Goal: Task Accomplishment & Management: Manage account settings

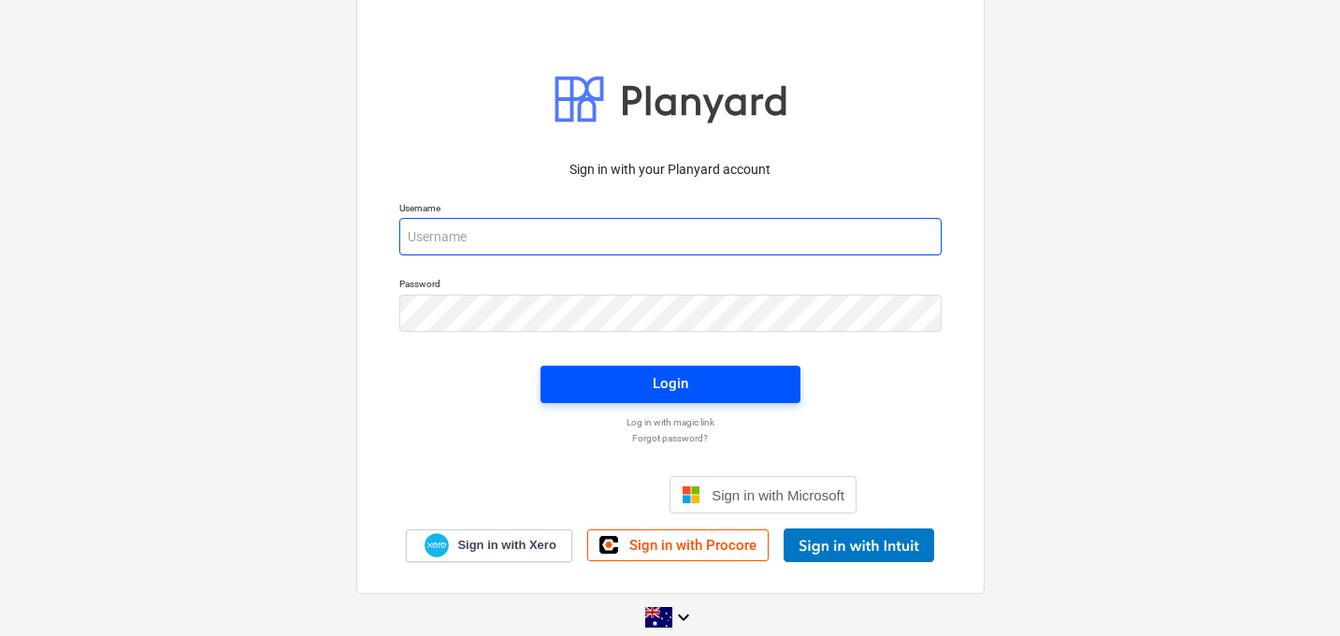
type input "[EMAIL_ADDRESS][DOMAIN_NAME]"
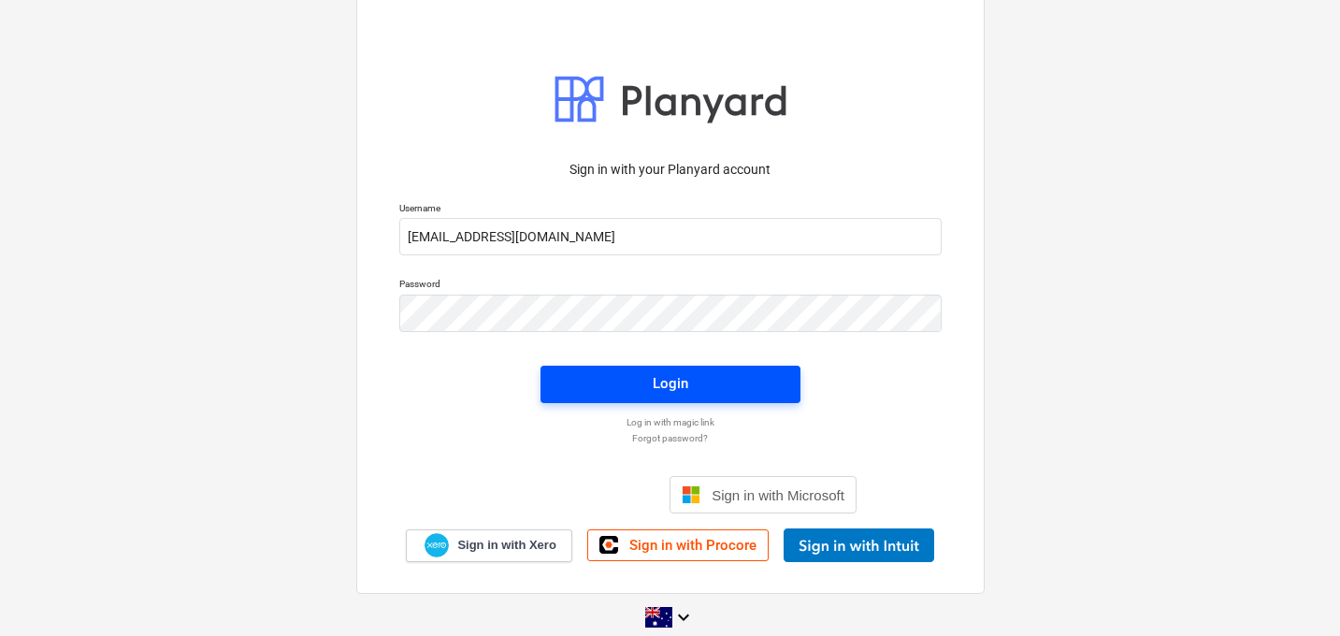
click at [642, 388] on span "Login" at bounding box center [670, 383] width 215 height 24
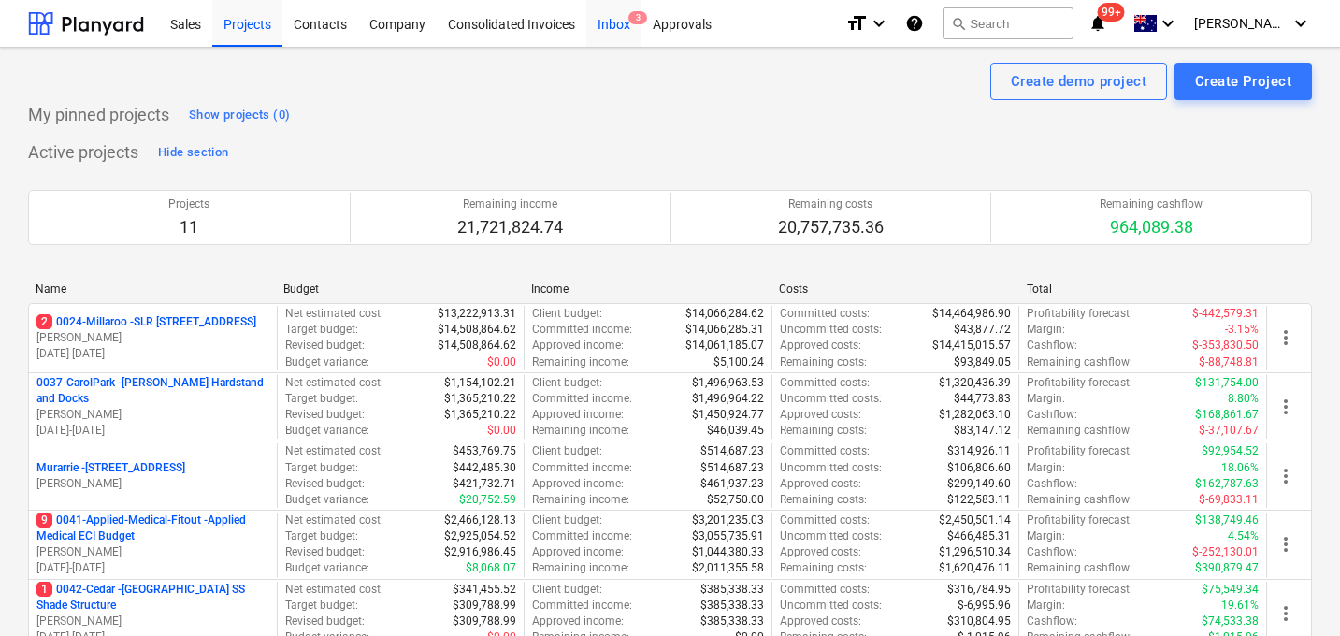
click at [623, 28] on div "Inbox 3" at bounding box center [613, 23] width 55 height 48
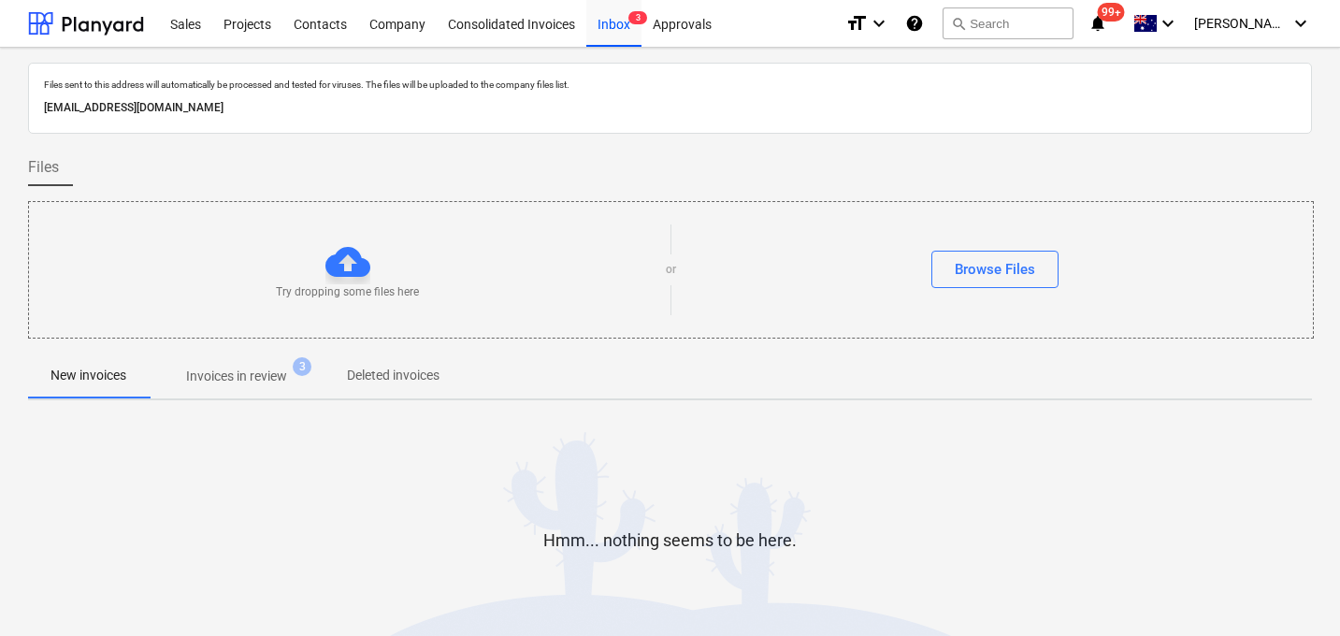
click at [272, 373] on p "Invoices in review" at bounding box center [236, 377] width 101 height 20
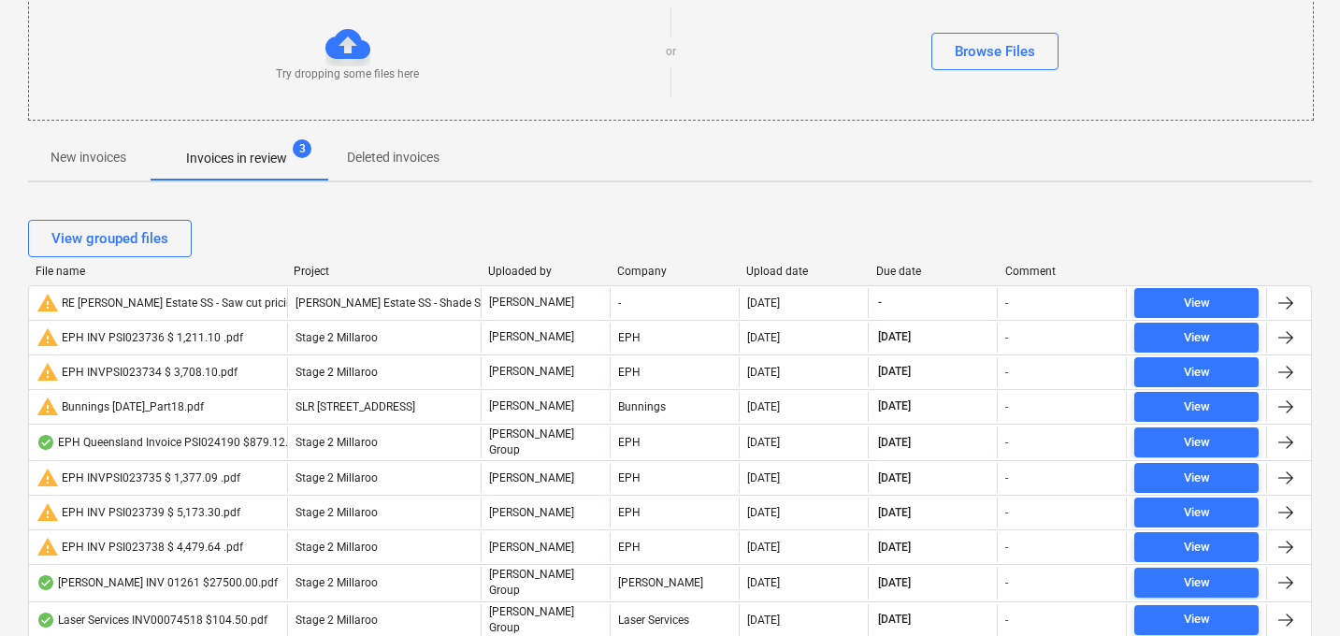
scroll to position [240, 0]
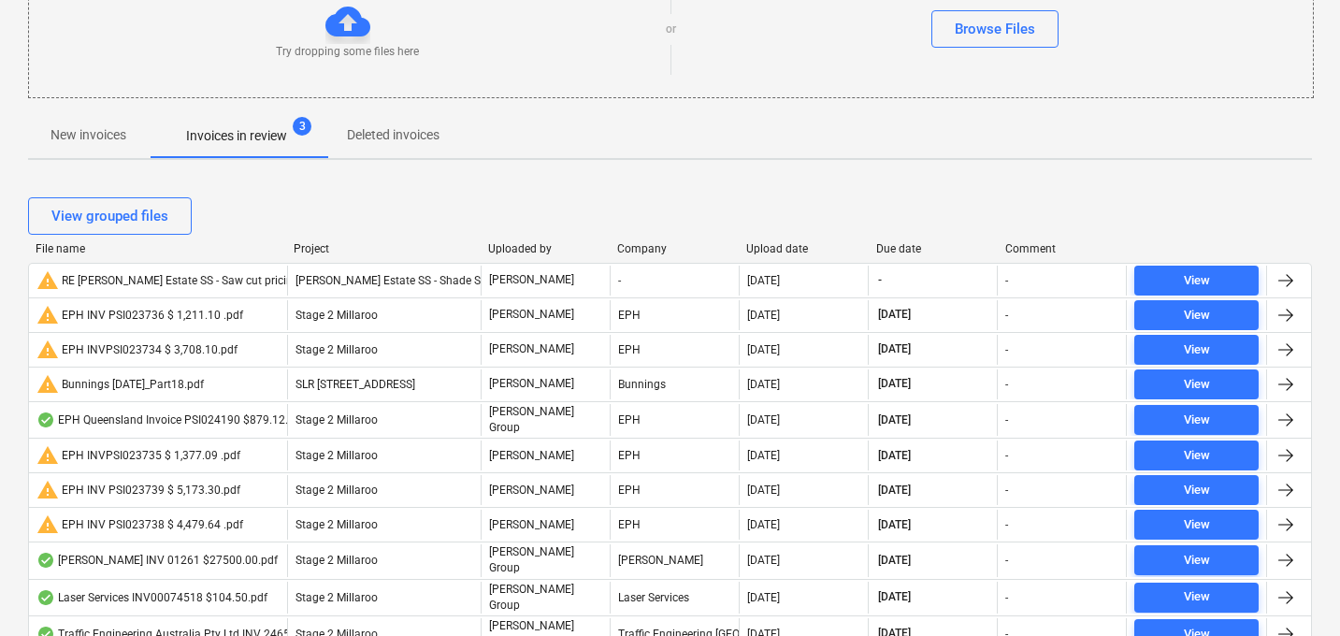
click at [901, 252] on div "Due date" at bounding box center [933, 248] width 114 height 13
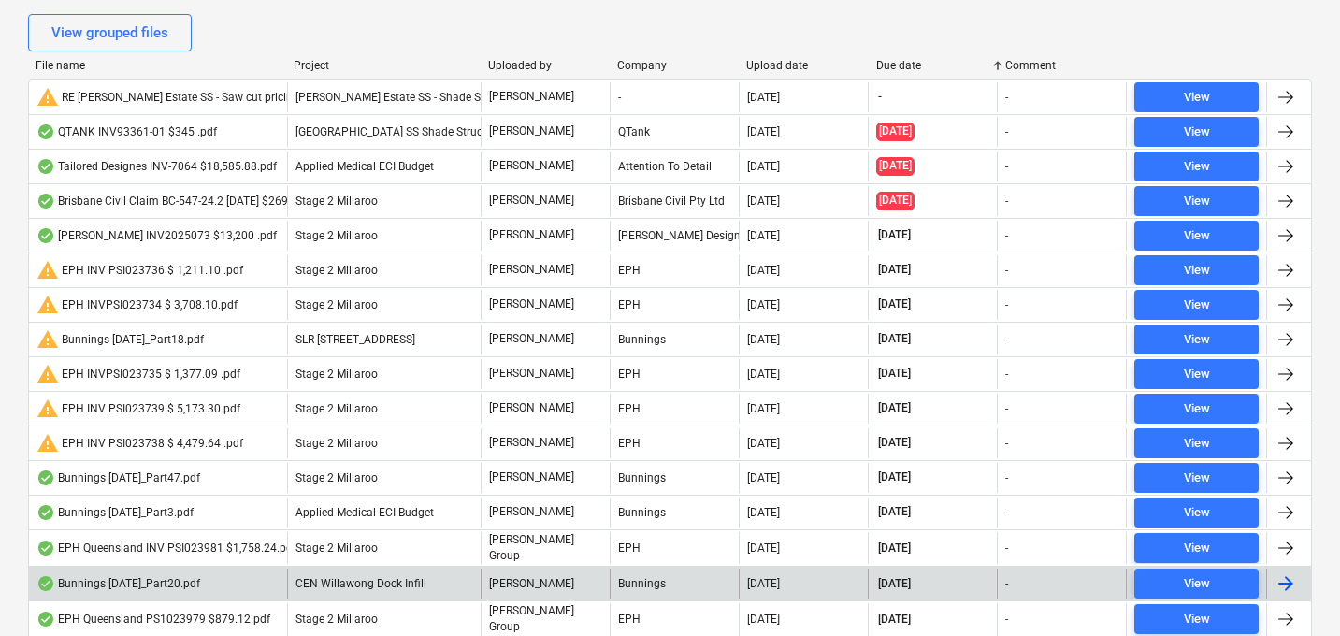
scroll to position [439, 0]
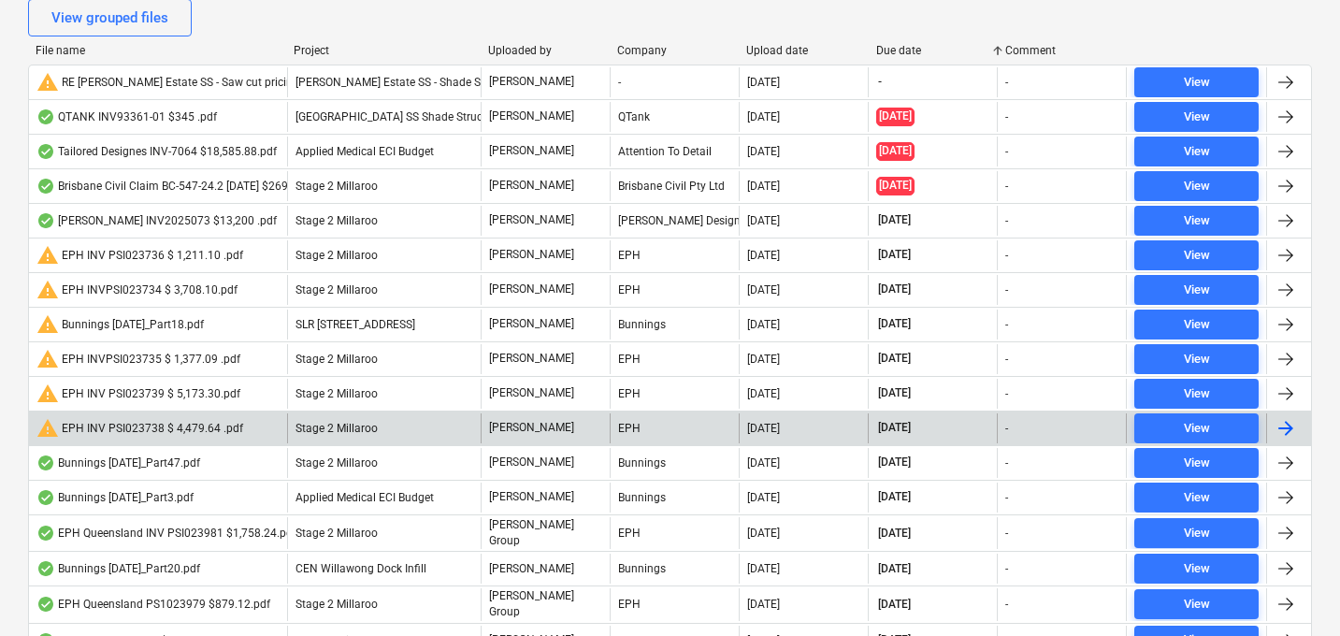
click at [163, 431] on div "warning EPH INV PSI023738 $ 4,479.64 .pdf" at bounding box center [139, 428] width 207 height 22
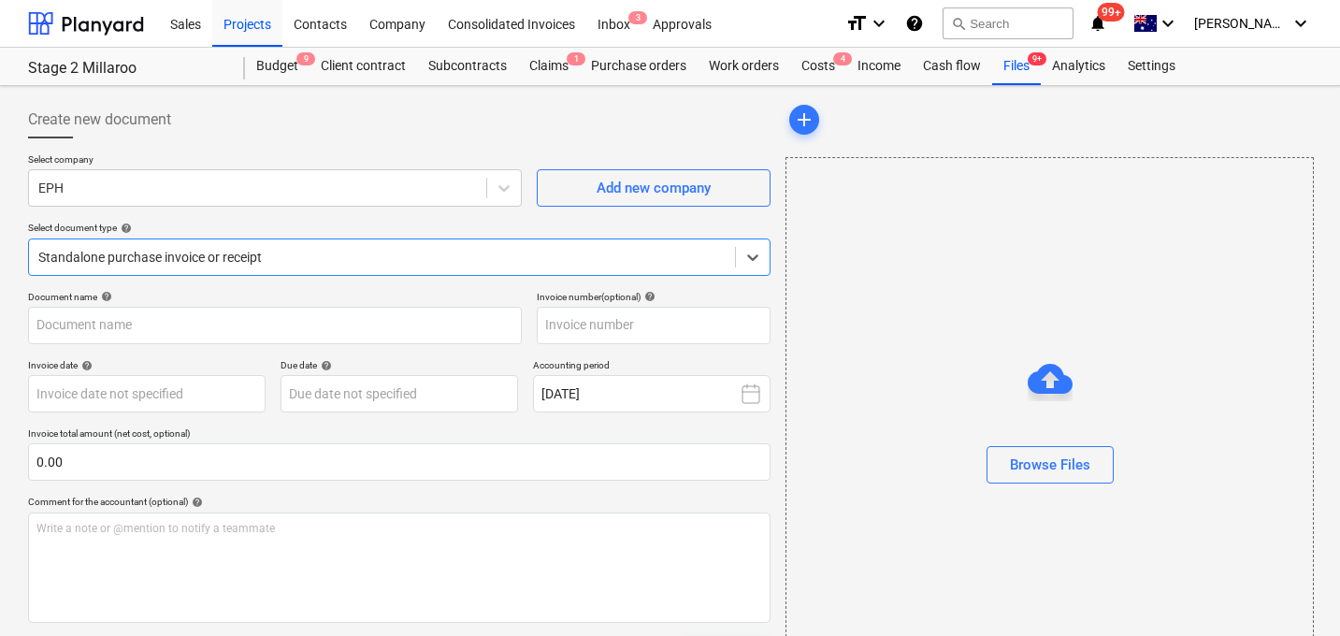
type input "PSI023738"
type input "[DATE]"
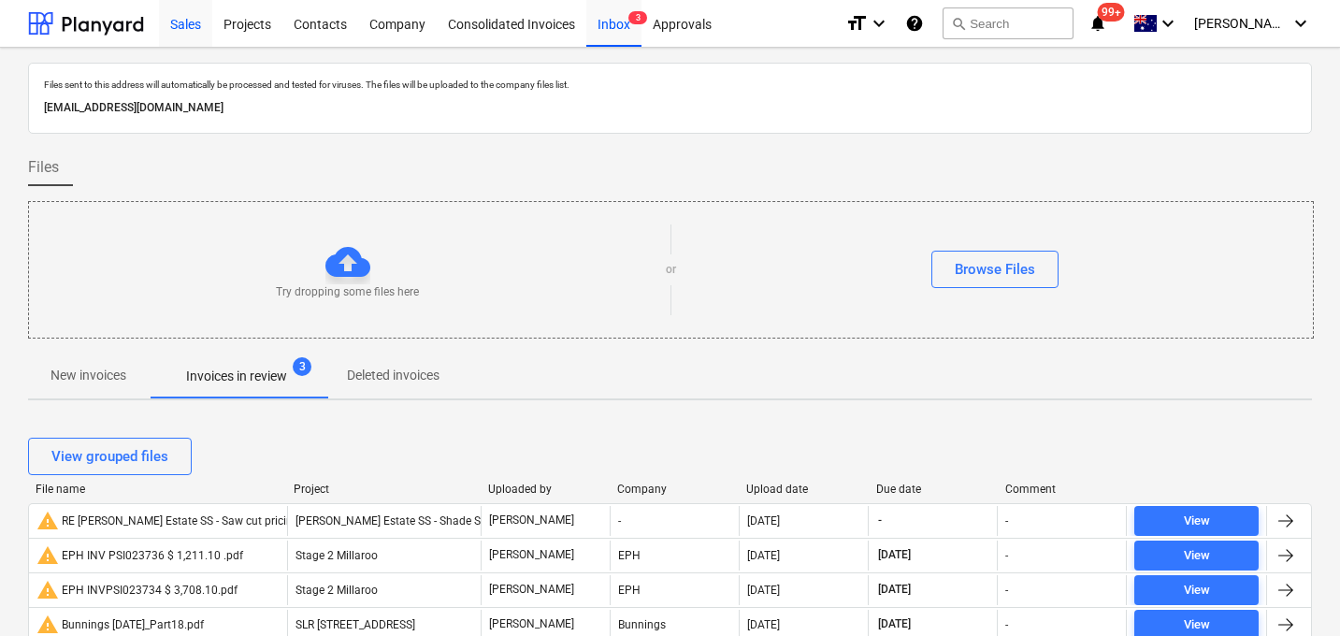
scroll to position [439, 0]
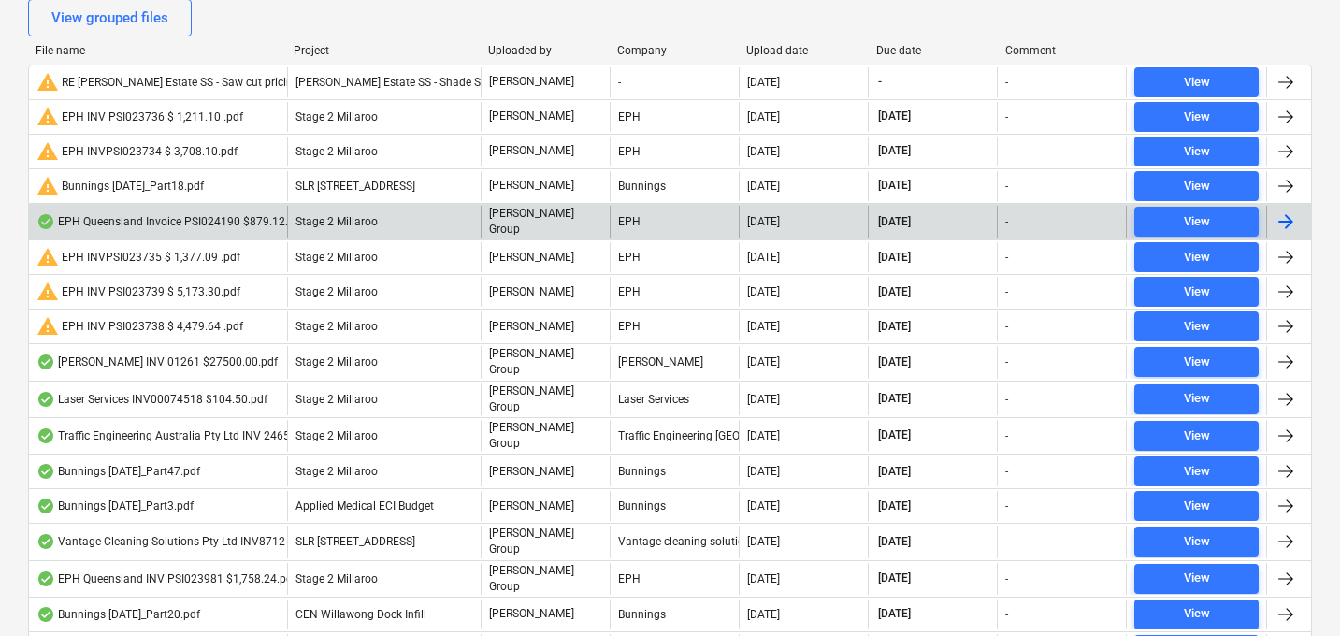
click at [236, 217] on div "EPH Queensland Invoice PSI024190 $879.12.pdf" at bounding box center [170, 221] width 268 height 15
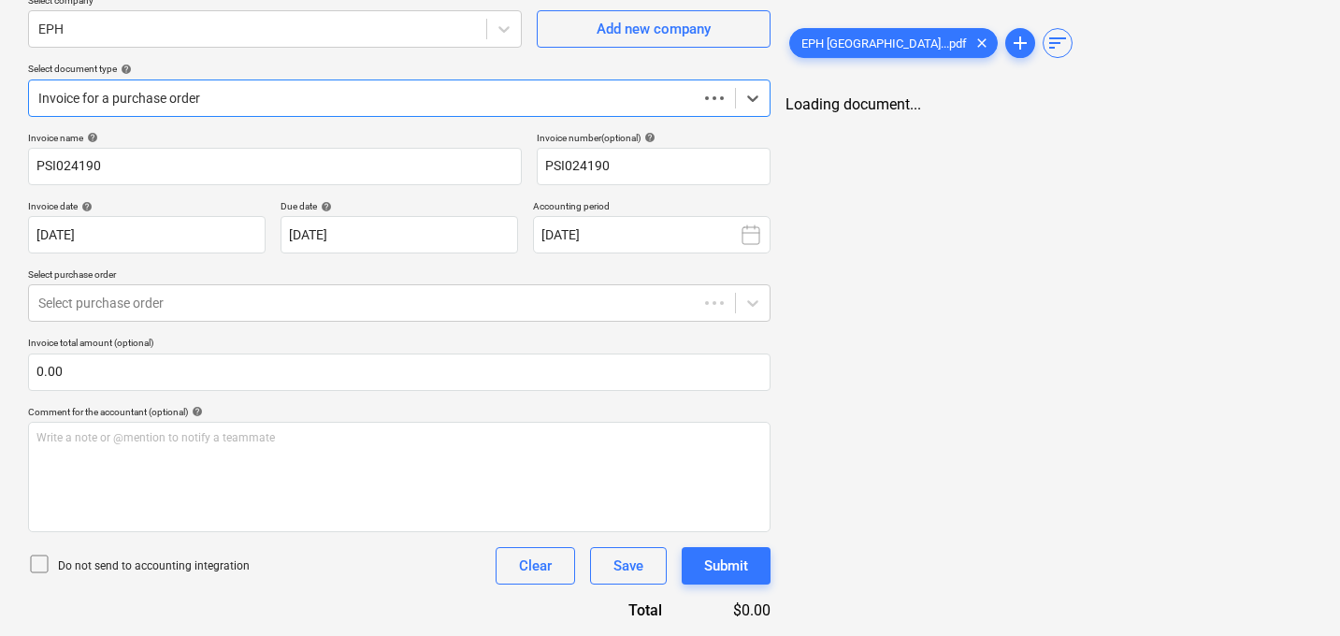
type input "PSI024190"
type input "[DATE]"
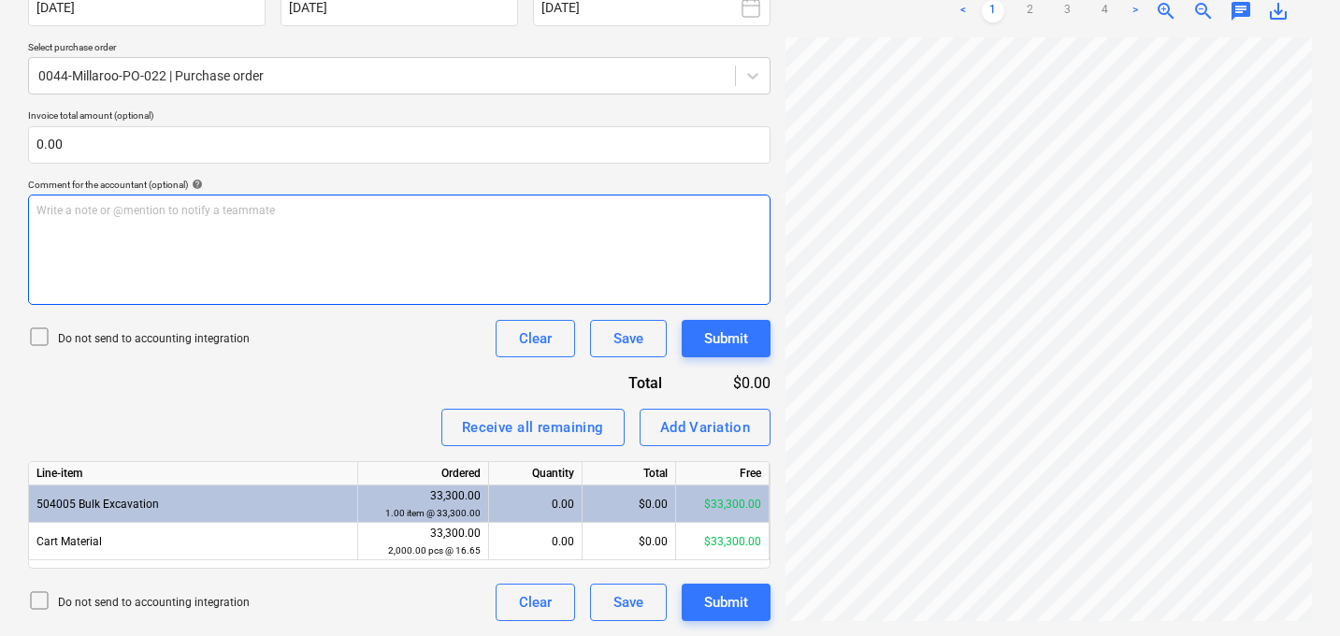
scroll to position [65, 180]
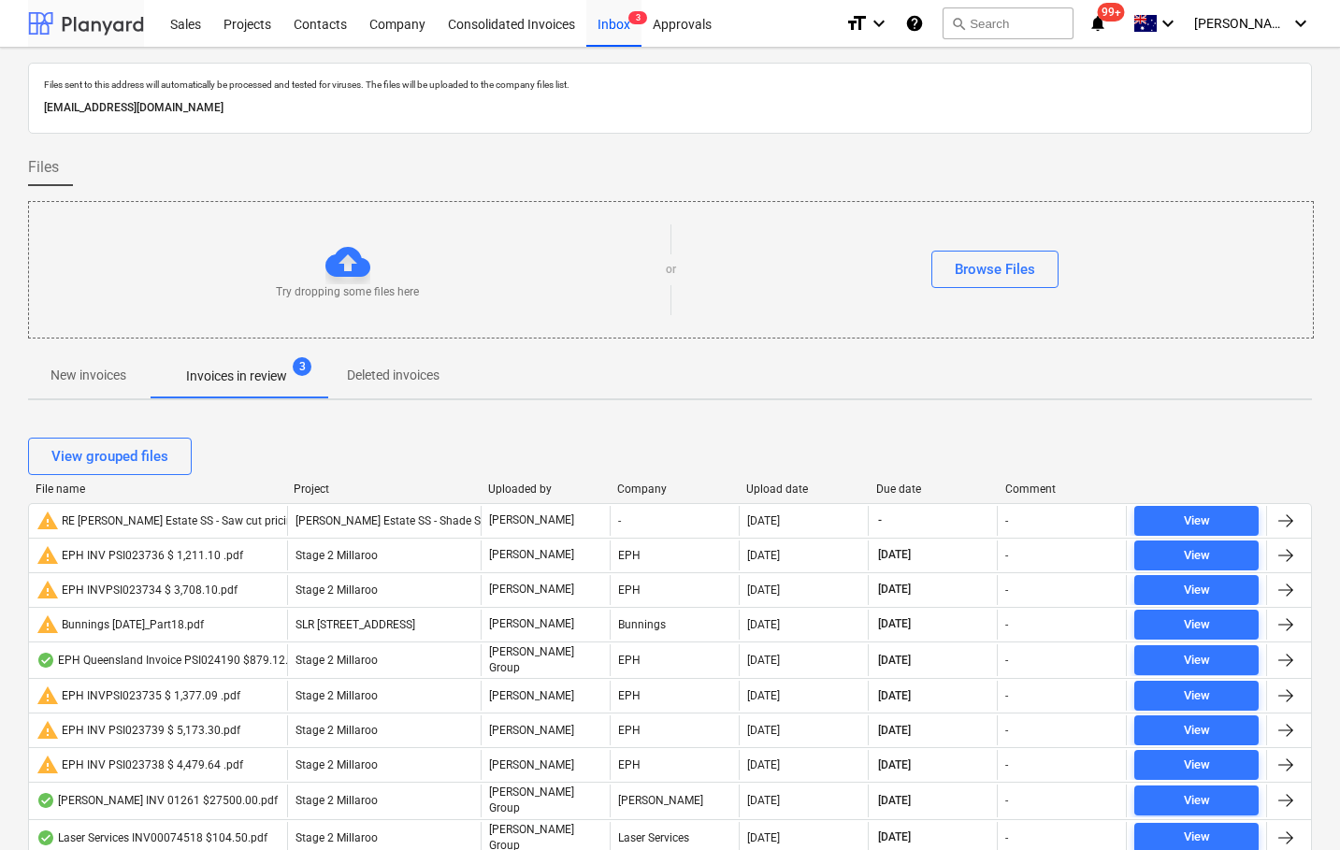
click at [113, 25] on div at bounding box center [86, 23] width 116 height 47
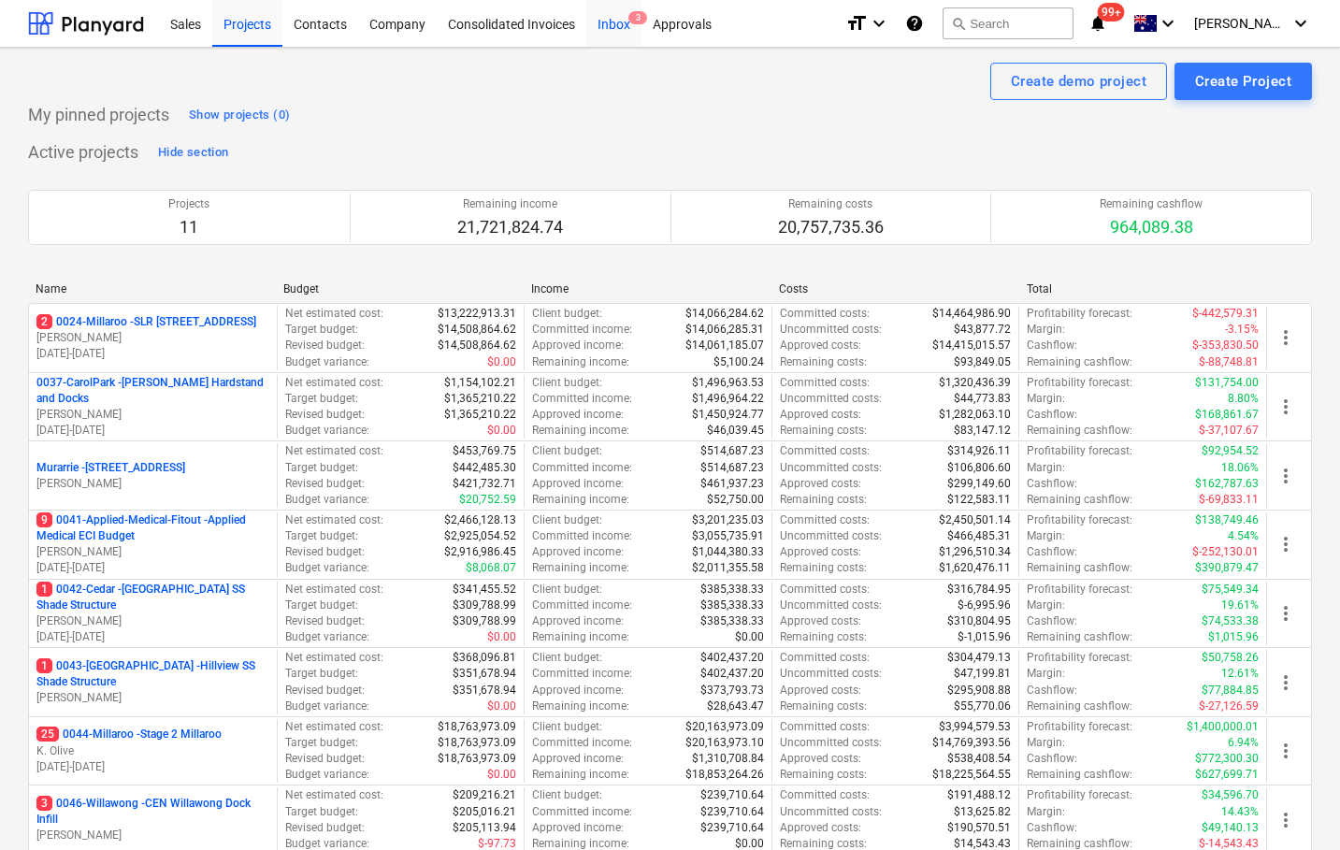
click at [617, 21] on div "Inbox 3" at bounding box center [613, 23] width 55 height 48
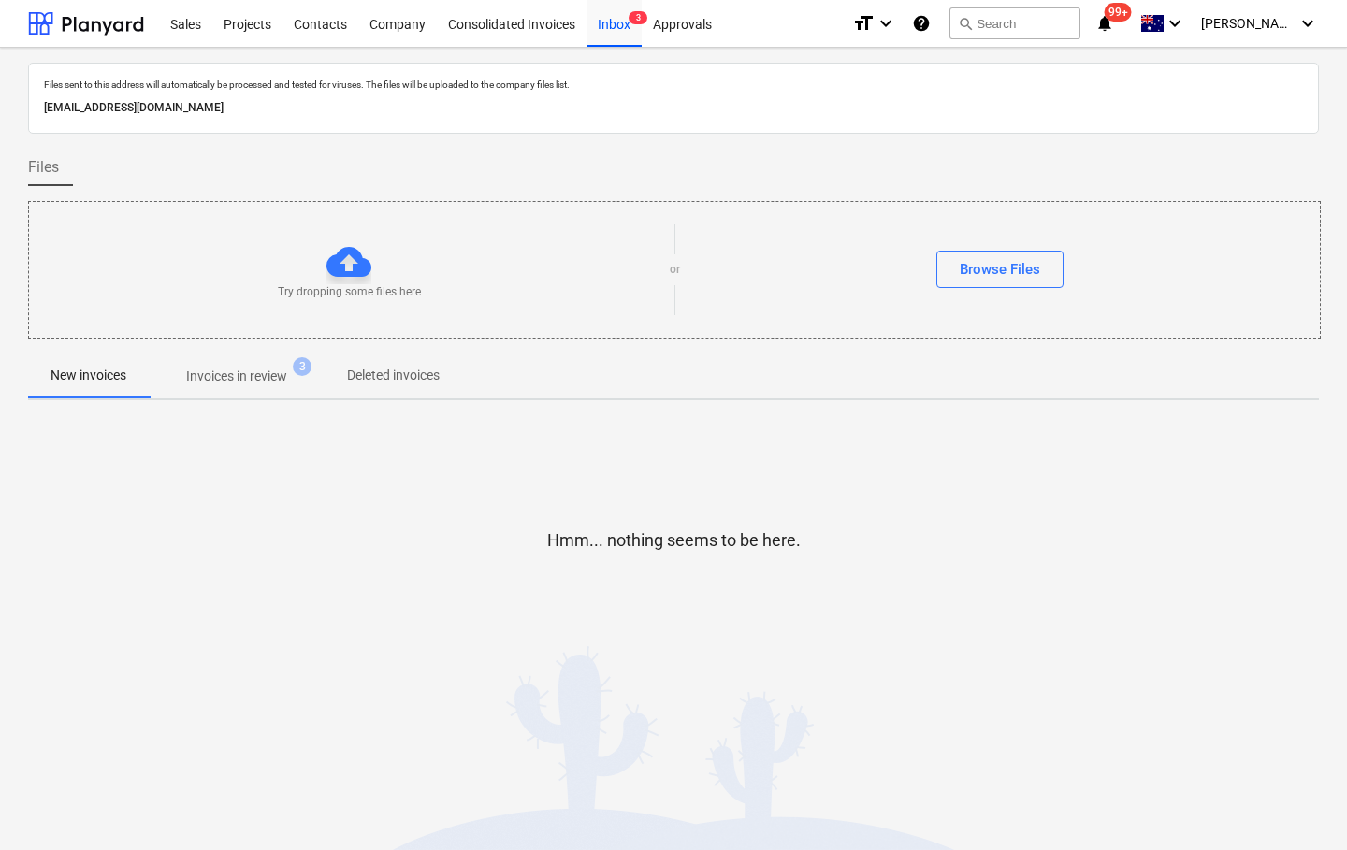
click at [241, 379] on p "Invoices in review" at bounding box center [236, 377] width 101 height 20
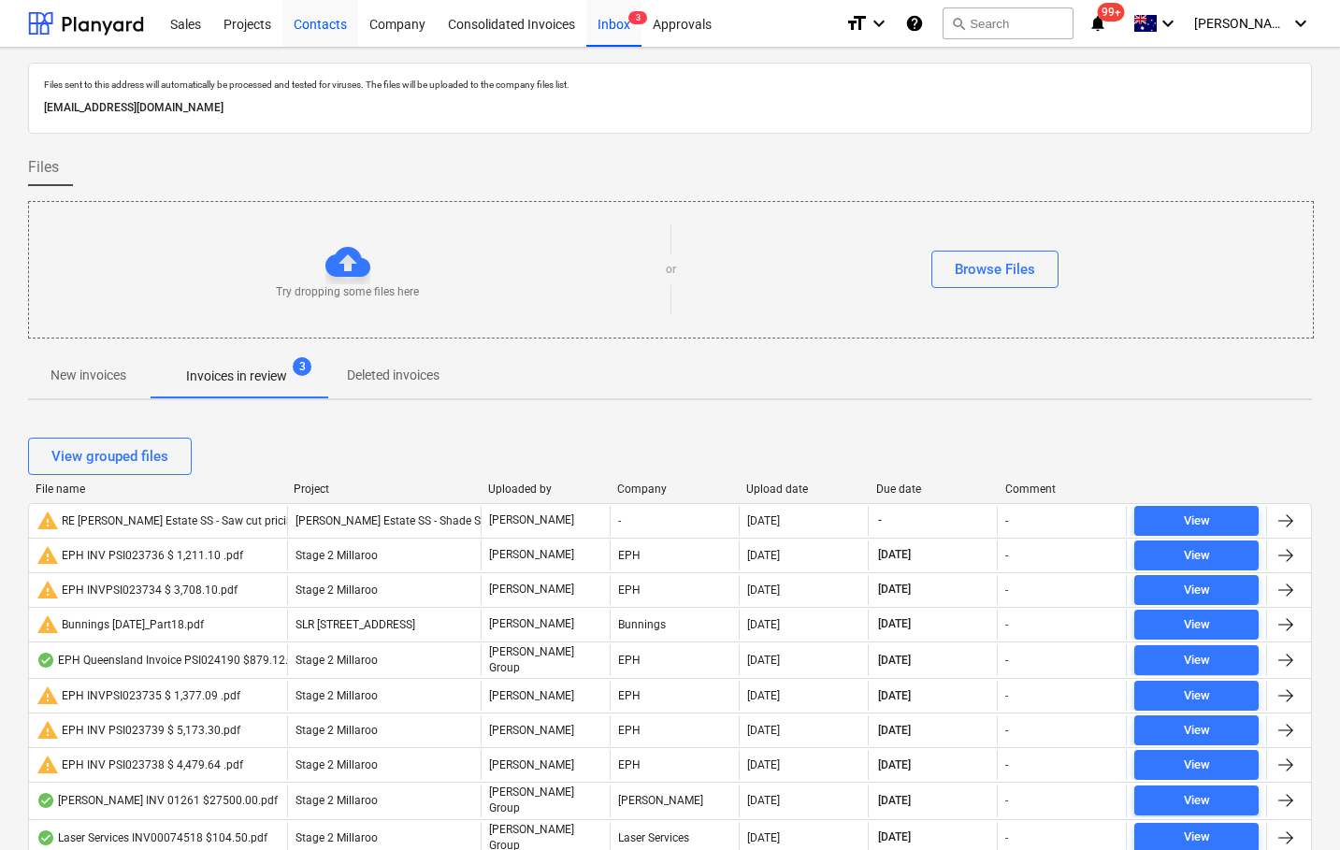
click at [111, 22] on div at bounding box center [86, 23] width 116 height 47
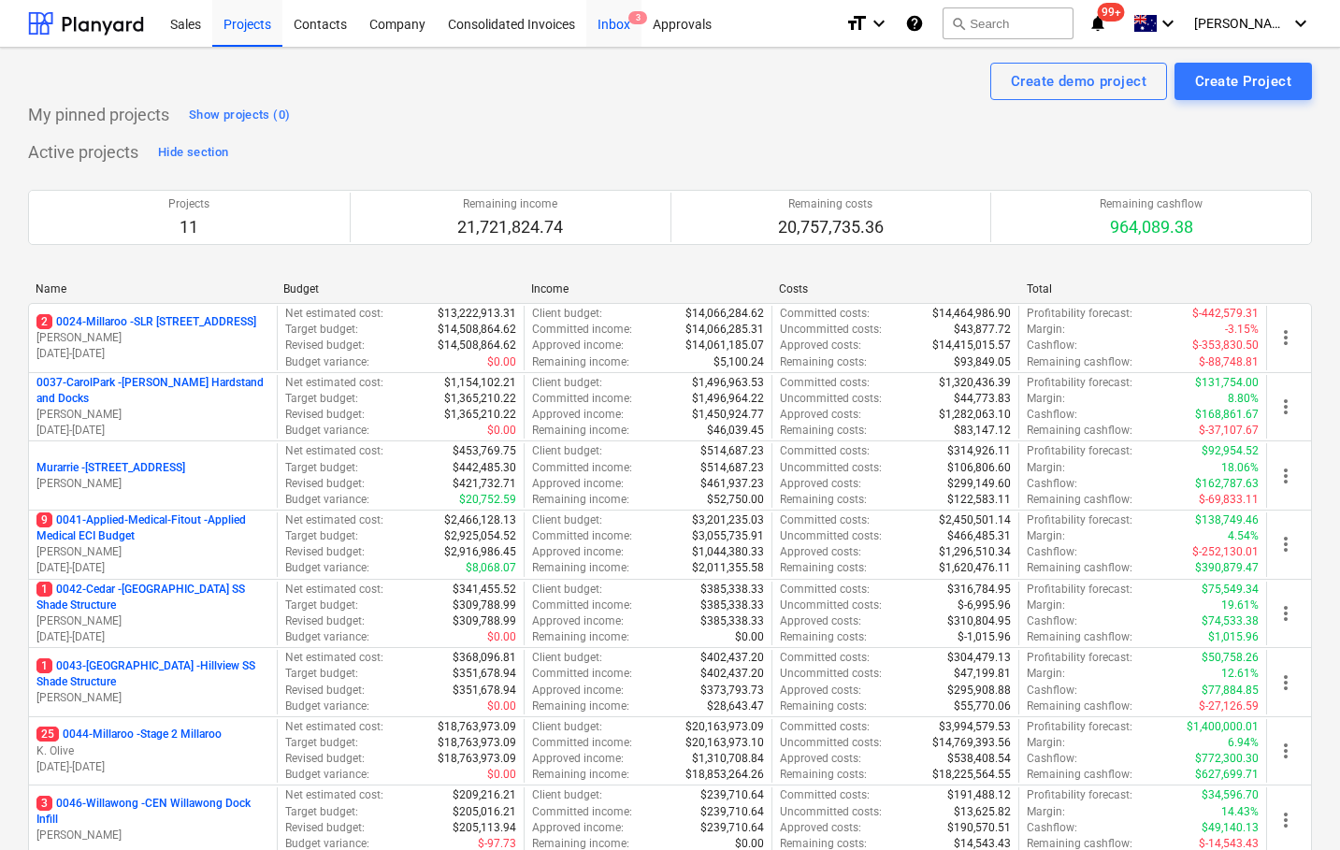
click at [602, 28] on div "Inbox 3" at bounding box center [613, 23] width 55 height 48
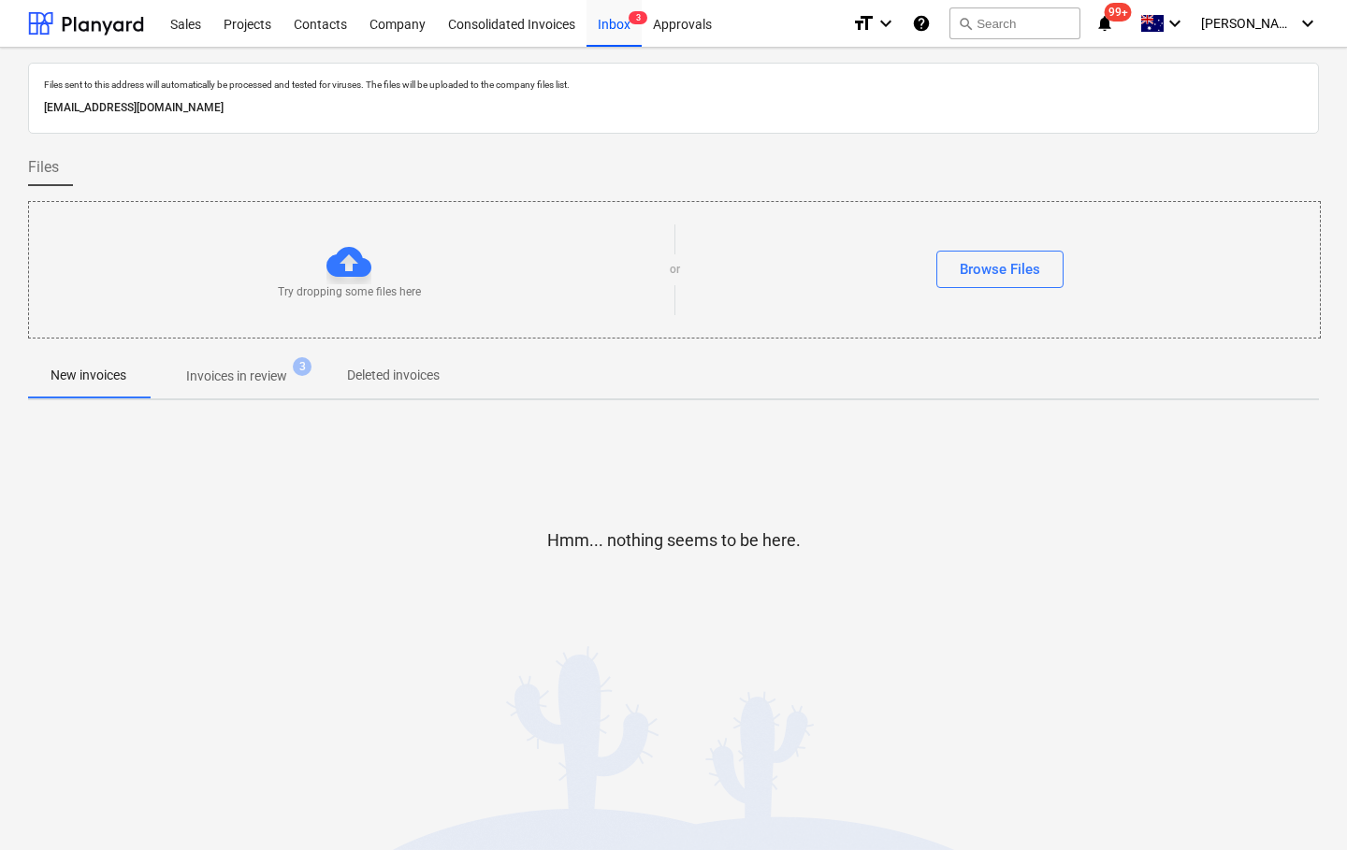
click at [252, 375] on p "Invoices in review" at bounding box center [236, 377] width 101 height 20
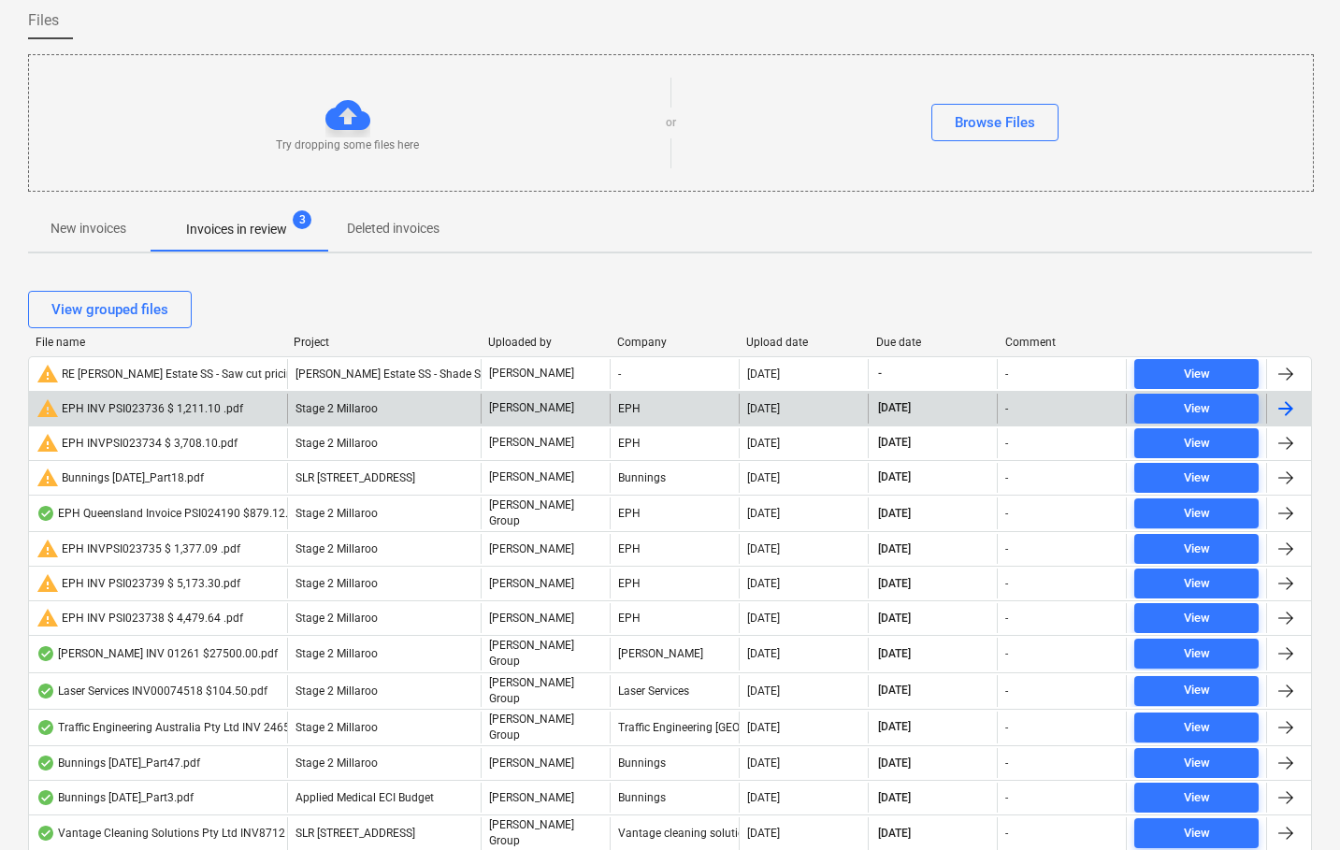
scroll to position [152, 0]
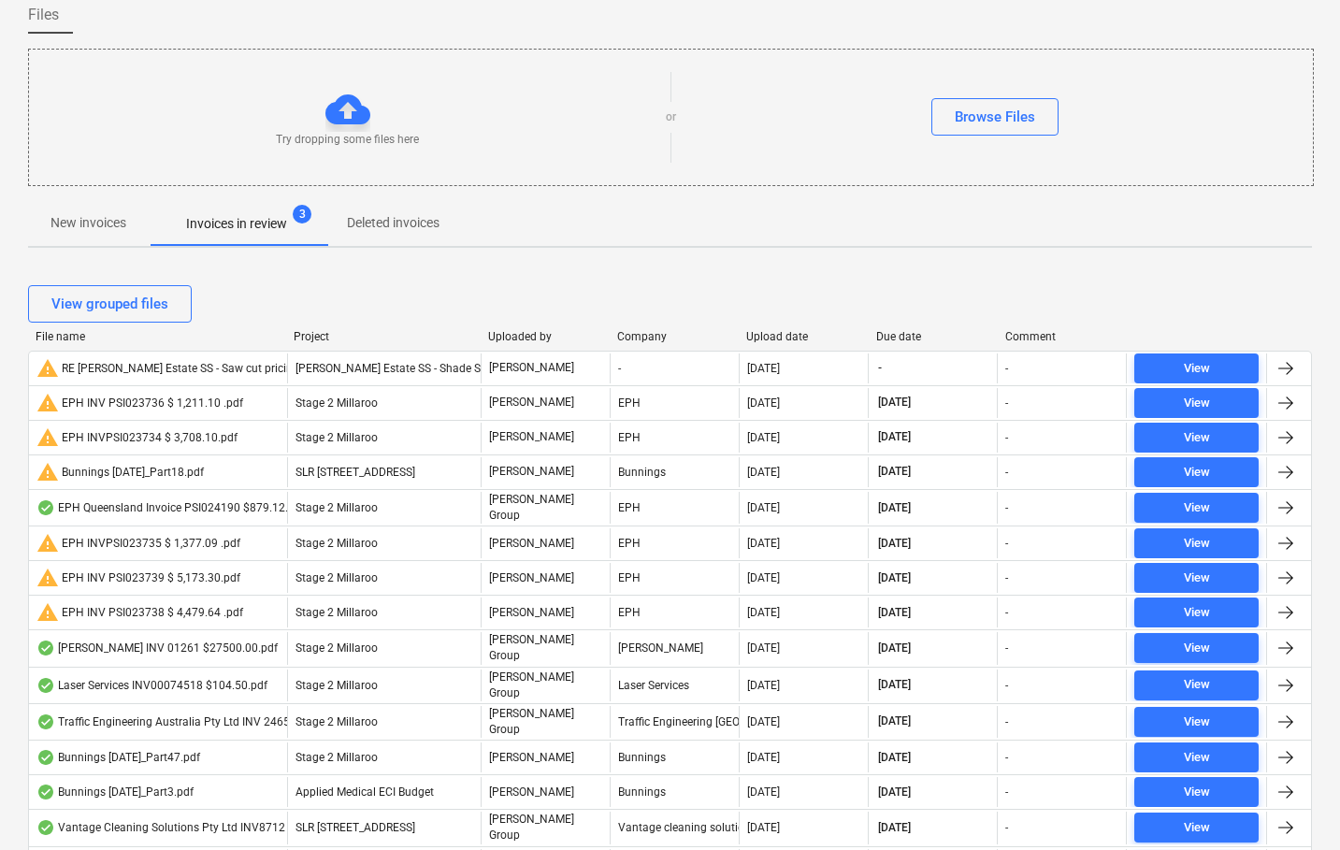
click at [903, 336] on div "Due date" at bounding box center [933, 336] width 114 height 13
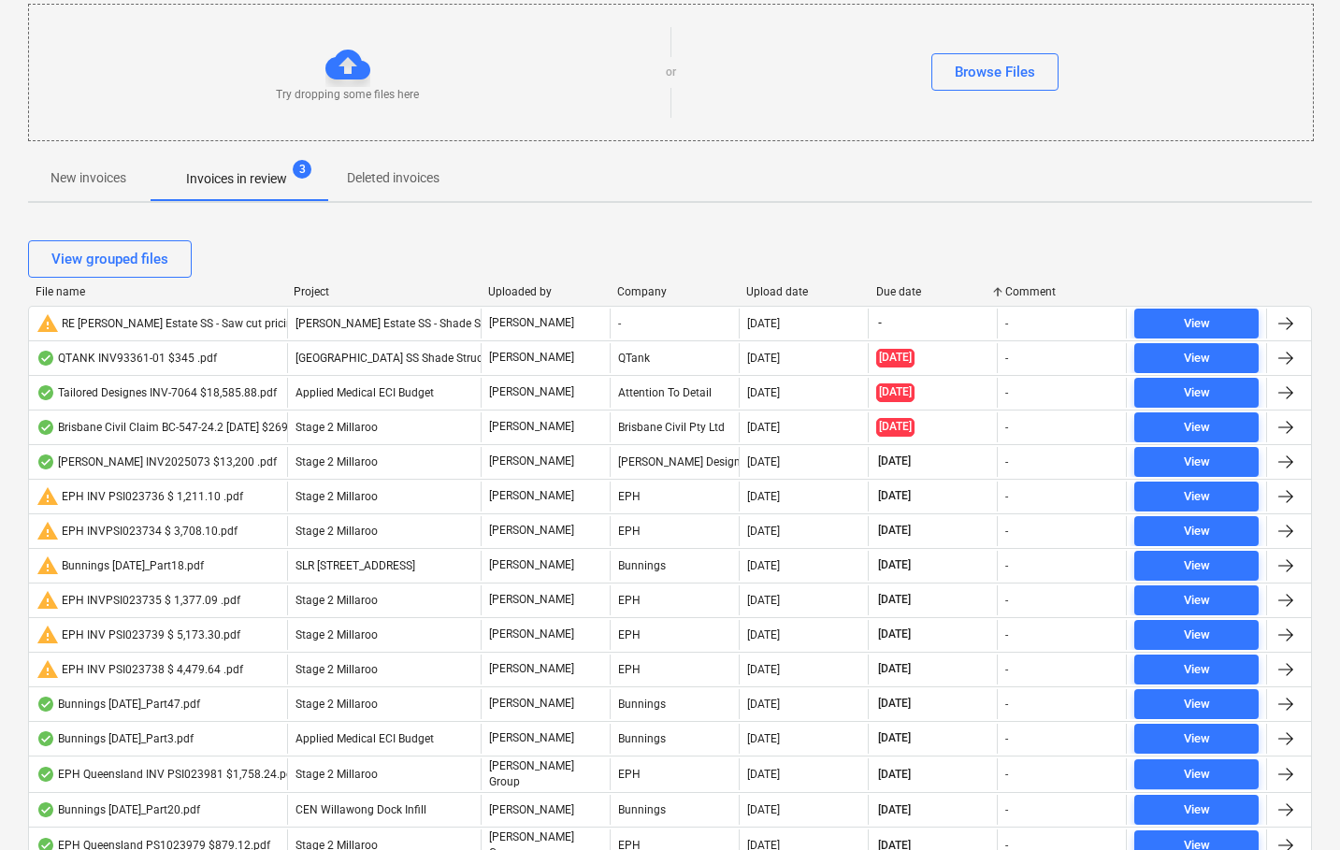
scroll to position [0, 0]
